Goal: Book appointment/travel/reservation

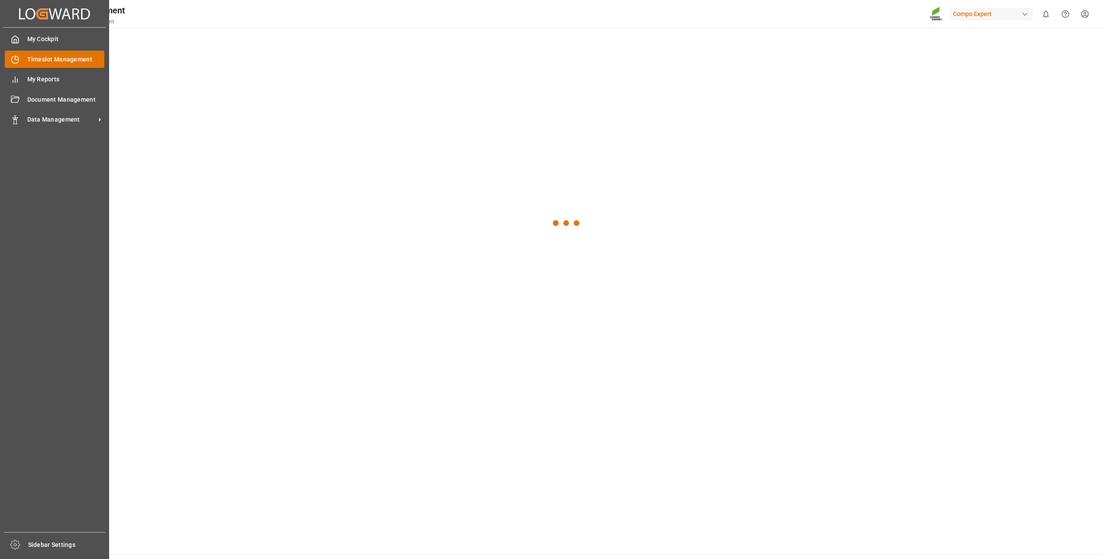
click at [22, 66] on div "Timeslot Management Timeslot Management" at bounding box center [55, 59] width 100 height 17
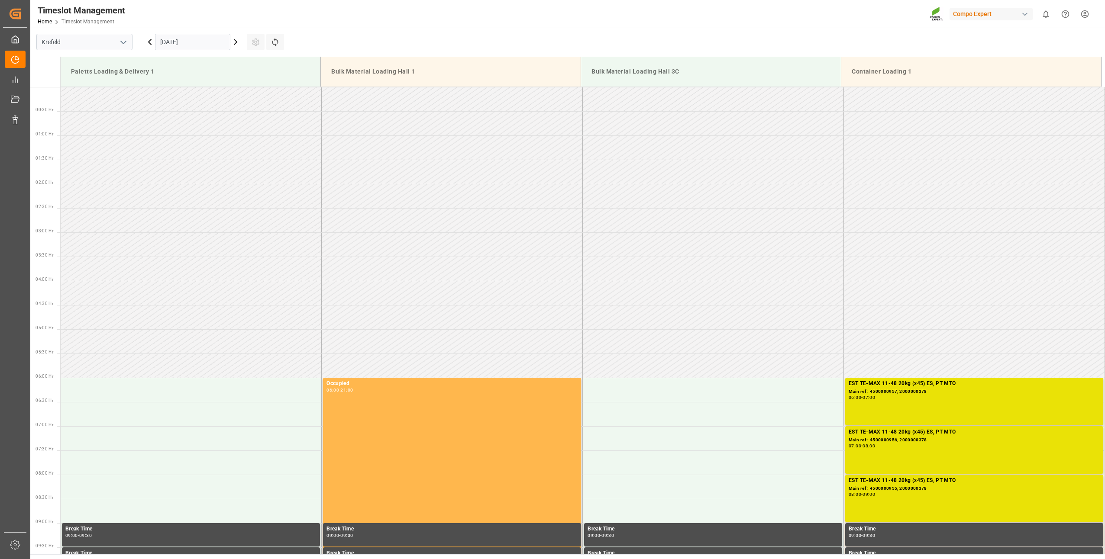
scroll to position [479, 0]
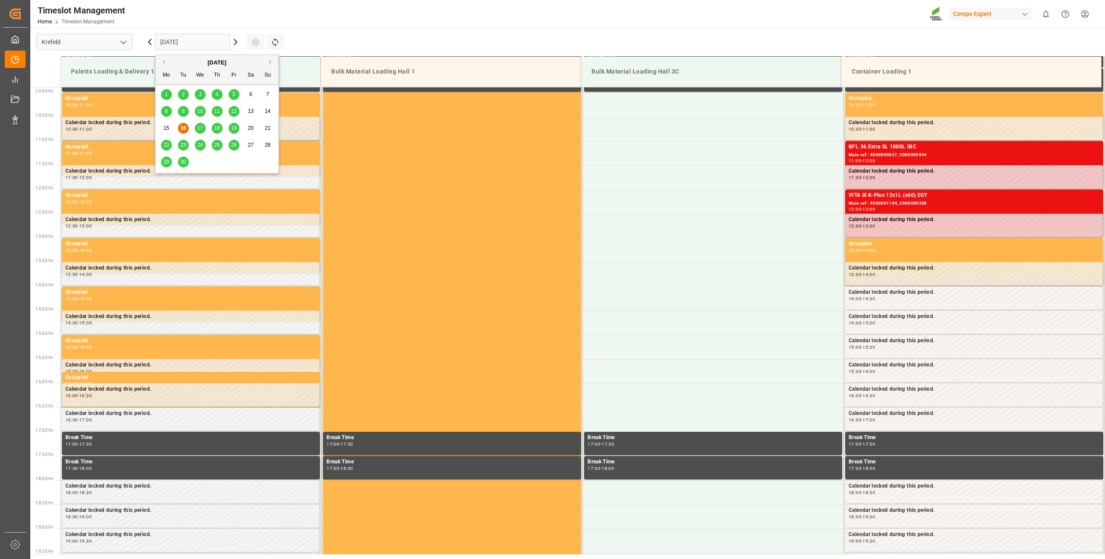
click at [191, 42] on input "[DATE]" at bounding box center [192, 42] width 75 height 16
click at [217, 128] on span "18" at bounding box center [217, 128] width 6 height 6
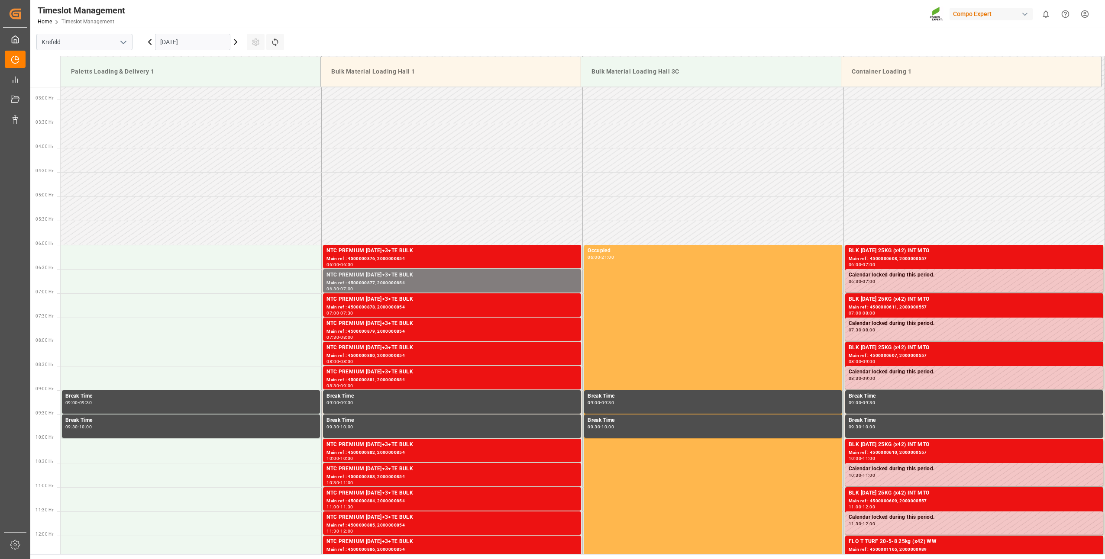
scroll to position [219, 0]
